Goal: Task Accomplishment & Management: Use online tool/utility

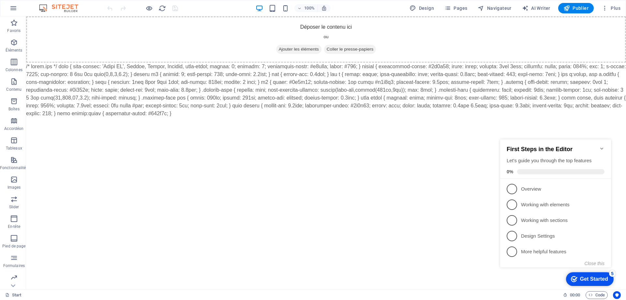
click at [74, 68] on body "Déposer le contenu ici ou Ajouter les éléments Coller le presse-papiers" at bounding box center [326, 66] width 600 height 101
click at [605, 10] on icon "button" at bounding box center [605, 8] width 7 height 7
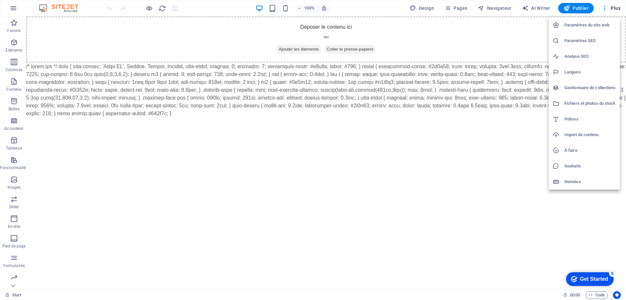
click at [587, 25] on h6 "Paramètres du site web" at bounding box center [591, 25] width 52 height 8
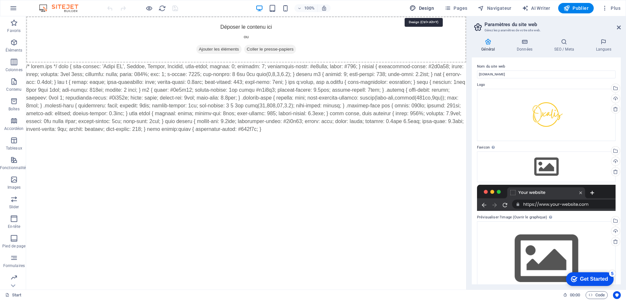
click at [418, 7] on span "Design" at bounding box center [422, 8] width 24 height 7
select select "px"
select select "400"
select select "px"
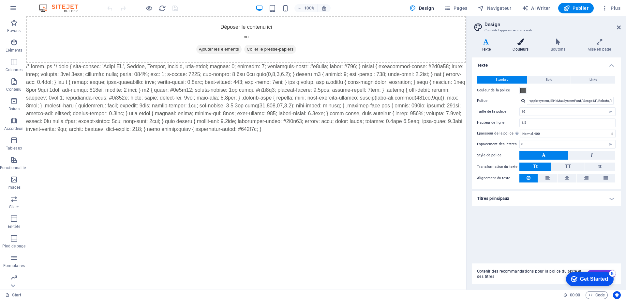
click at [520, 41] on icon at bounding box center [520, 41] width 35 height 7
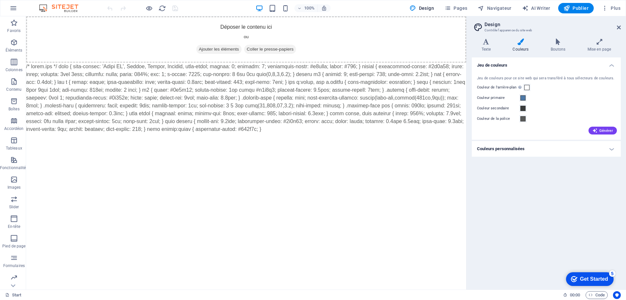
click at [558, 53] on div "Texte Couleurs Boutons Mise en page Texte Standard Bold Links Couleur de la pol…" at bounding box center [546, 161] width 149 height 246
click at [559, 49] on h4 "Boutons" at bounding box center [559, 45] width 37 height 14
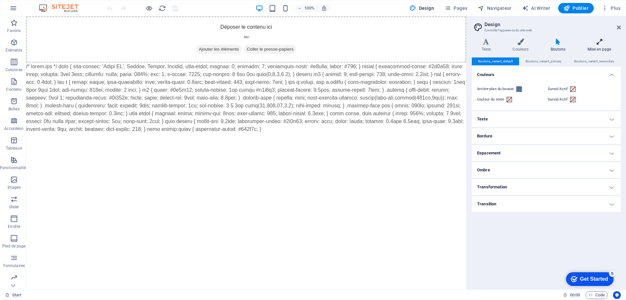
click at [609, 47] on h4 "Mise en page" at bounding box center [599, 45] width 43 height 14
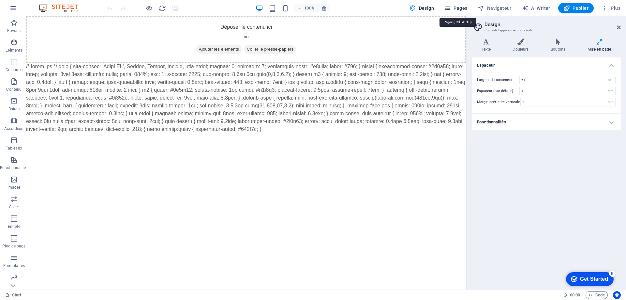
click at [451, 10] on icon "button" at bounding box center [448, 8] width 7 height 7
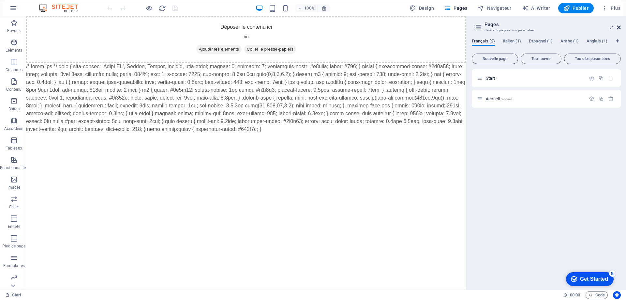
drag, startPoint x: 618, startPoint y: 29, endPoint x: 582, endPoint y: 1, distance: 46.1
click at [618, 29] on icon at bounding box center [619, 27] width 4 height 5
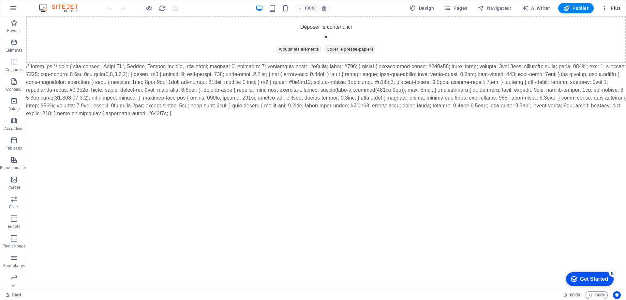
click at [605, 10] on icon "button" at bounding box center [605, 8] width 7 height 7
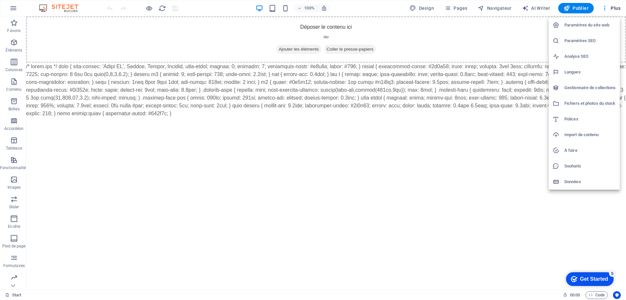
click at [343, 70] on div at bounding box center [313, 150] width 626 height 300
click at [343, 70] on div "Paramètres du site web Paramètres SEO Analyse SEO Langues Gestionnaire de colle…" at bounding box center [313, 152] width 626 height 296
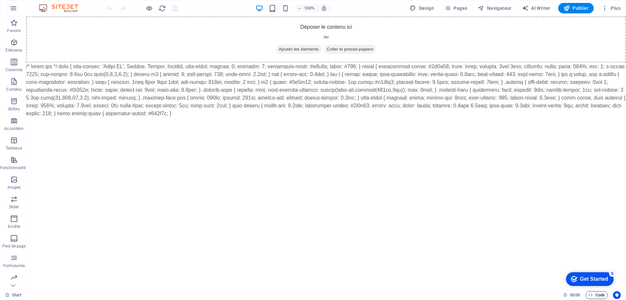
click at [594, 295] on span "Code" at bounding box center [597, 295] width 16 height 8
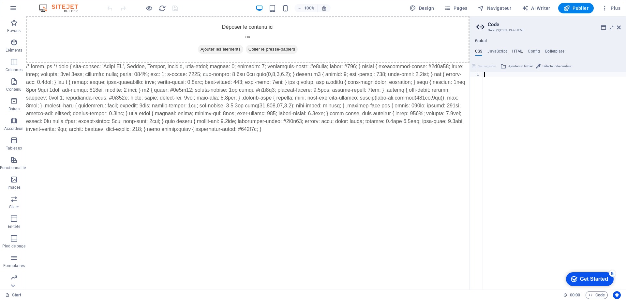
click at [517, 52] on h4 "HTML" at bounding box center [517, 52] width 11 height 7
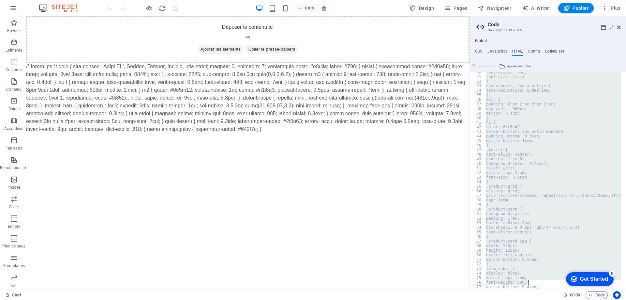
scroll to position [240, 0]
drag, startPoint x: 489, startPoint y: 81, endPoint x: 541, endPoint y: 313, distance: 237.2
click at [541, 299] on html "Oxalis Start (fr) Favoris Éléments Colonnes Contenu Boîtes Accordéon Tableaux F…" at bounding box center [313, 150] width 626 height 300
type textarea "b"
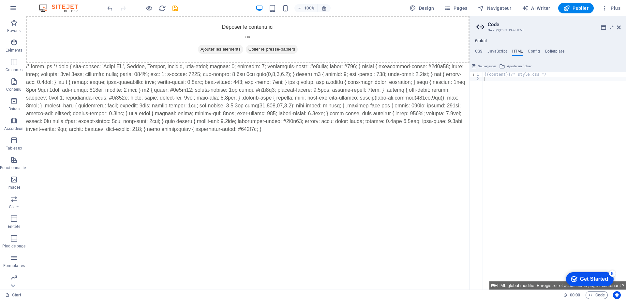
click at [483, 67] on span "Sauvegarder" at bounding box center [487, 66] width 18 height 8
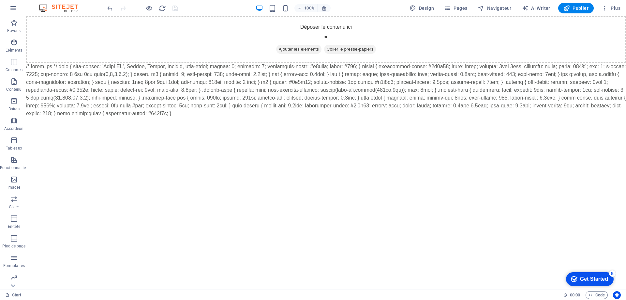
click at [36, 71] on body "Déposer le contenu ici ou Ajouter les éléments Coller le presse-papiers" at bounding box center [326, 66] width 600 height 101
drag, startPoint x: 36, startPoint y: 71, endPoint x: 468, endPoint y: 48, distance: 432.9
click at [510, 68] on body "Déposer le contenu ici ou Ajouter les éléments Coller le presse-papiers" at bounding box center [326, 66] width 600 height 101
click at [333, 65] on div "+ Ajouter une section" at bounding box center [326, 62] width 50 height 11
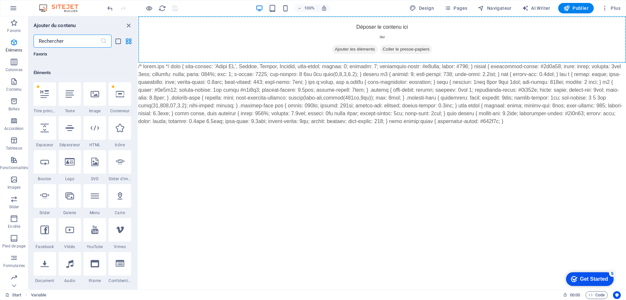
scroll to position [0, 0]
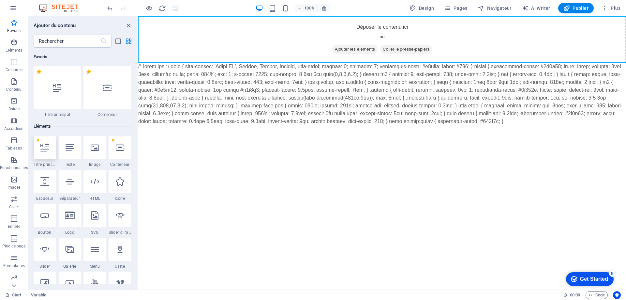
click at [43, 146] on icon at bounding box center [44, 147] width 8 height 8
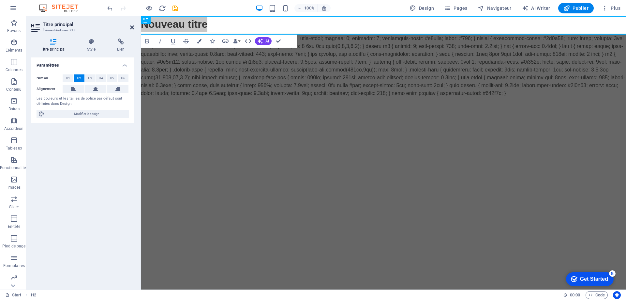
drag, startPoint x: 133, startPoint y: 27, endPoint x: 116, endPoint y: 19, distance: 18.4
click at [133, 27] on icon at bounding box center [132, 27] width 4 height 5
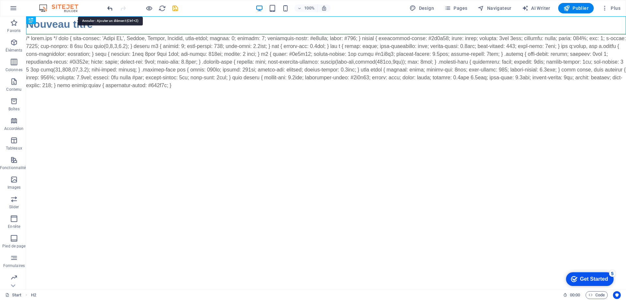
click at [112, 7] on icon "undo" at bounding box center [110, 9] width 8 height 8
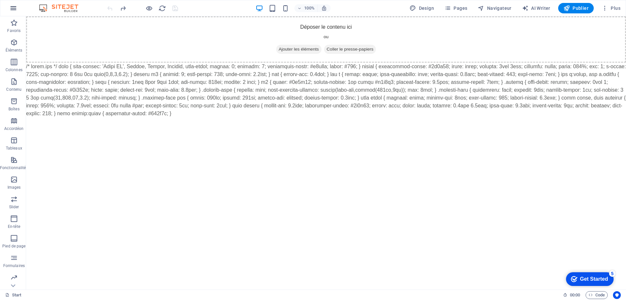
click at [12, 10] on icon "button" at bounding box center [13, 8] width 8 height 8
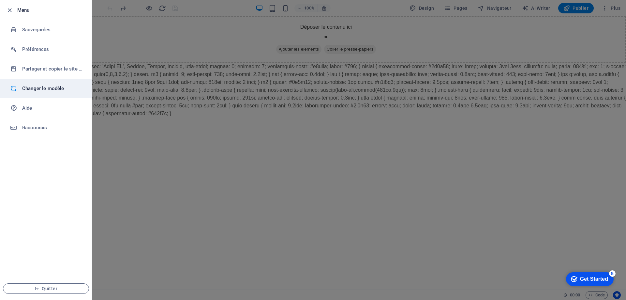
click at [62, 89] on h6 "Changer le modèle" at bounding box center [52, 88] width 60 height 8
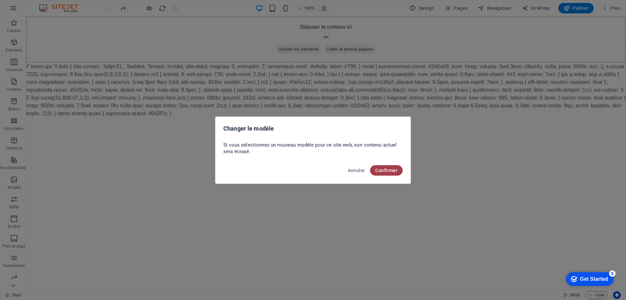
click at [385, 166] on button "Confirmer" at bounding box center [386, 170] width 33 height 10
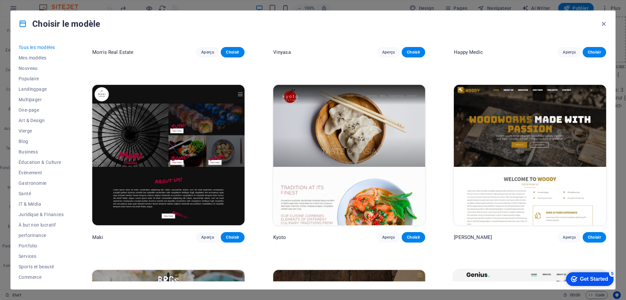
scroll to position [4045, 0]
